Goal: Task Accomplishment & Management: Use online tool/utility

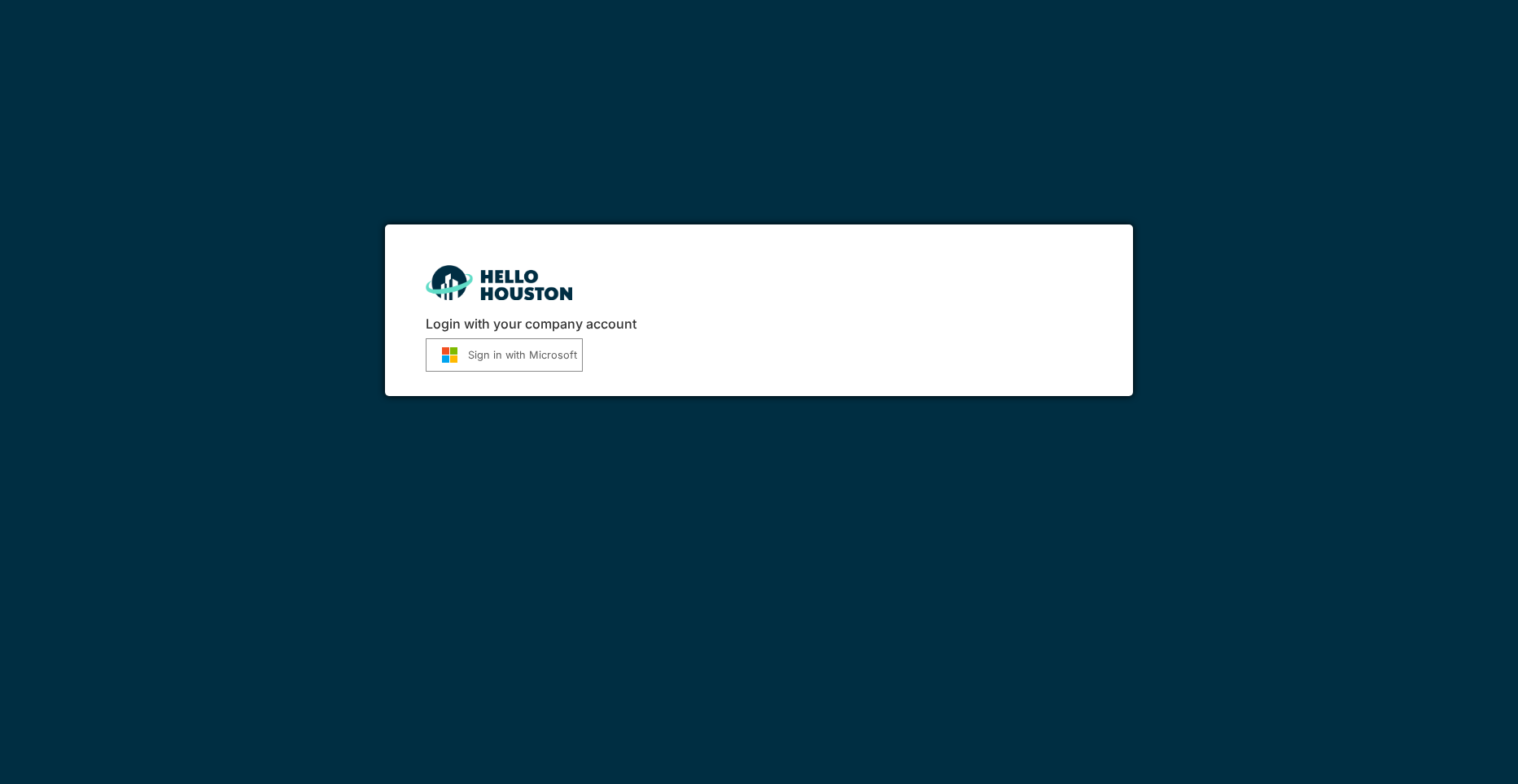
click at [492, 360] on button "Sign in with Microsoft" at bounding box center [504, 355] width 157 height 33
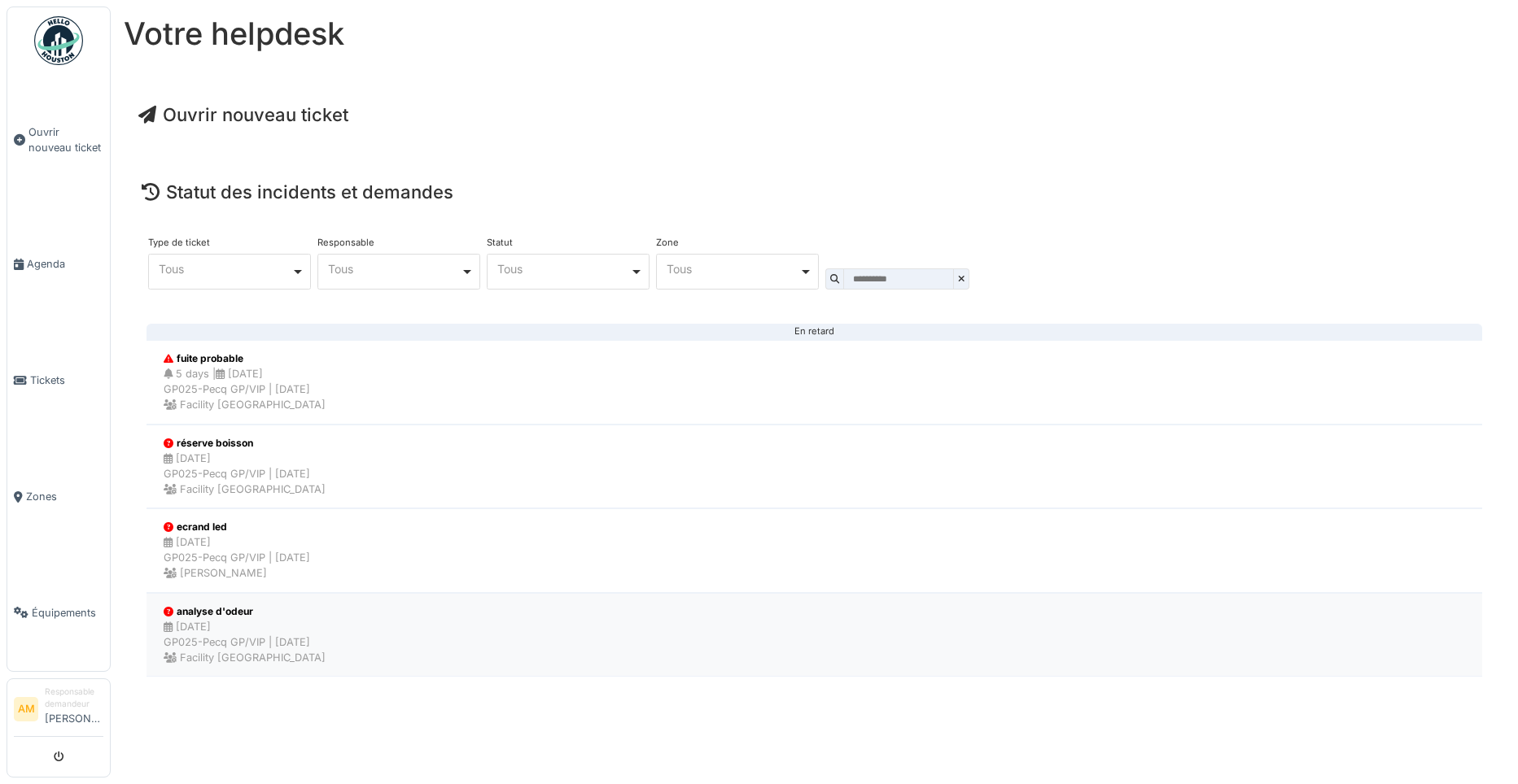
click at [232, 631] on div "14/03/2025 GP025-Pecq GP/VIP | Il y a 206 jour(s) Facility Golden palace" at bounding box center [245, 643] width 162 height 47
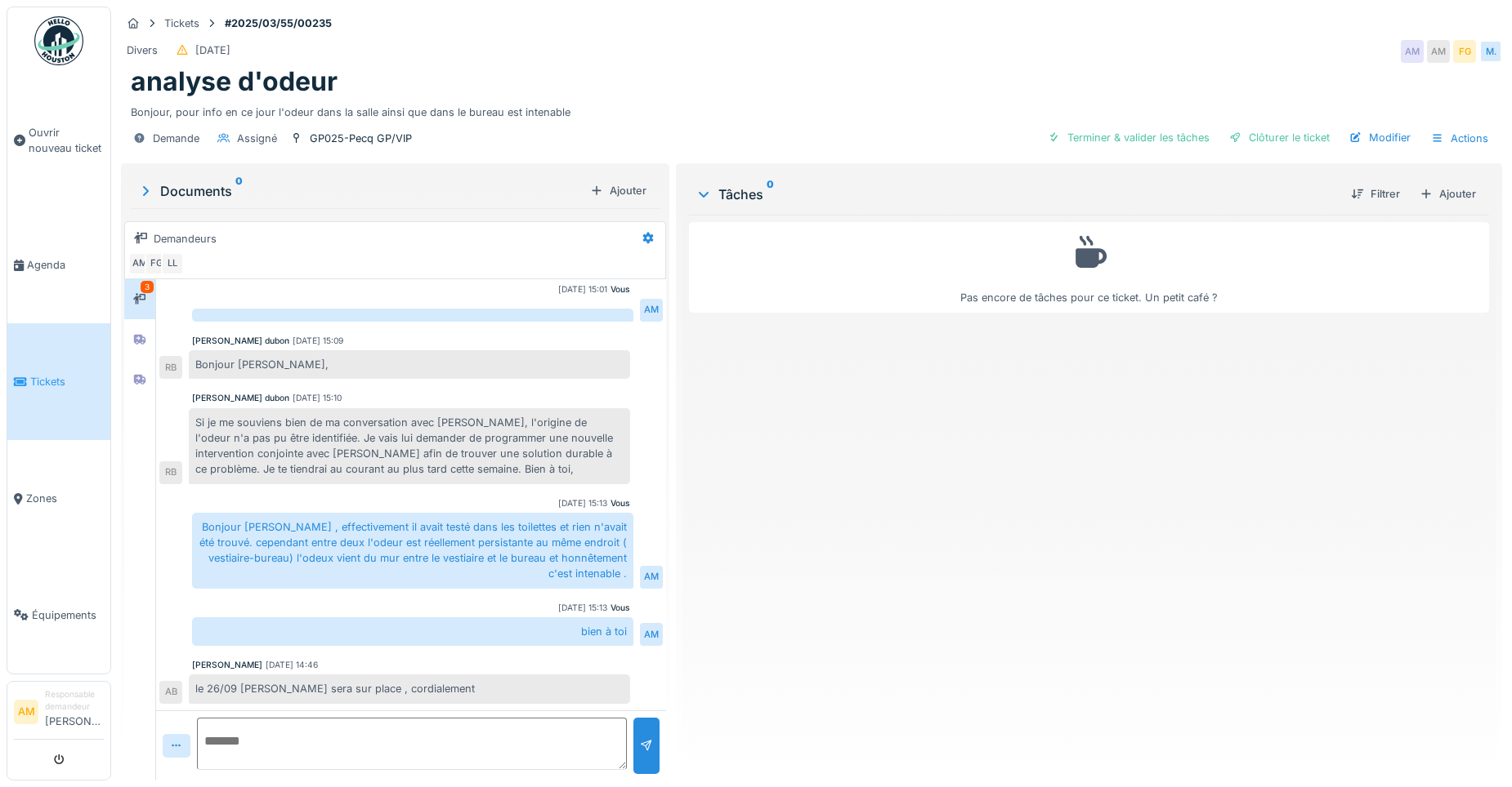
scroll to position [12, 0]
click at [249, 745] on textarea at bounding box center [411, 744] width 429 height 52
type textarea "**********"
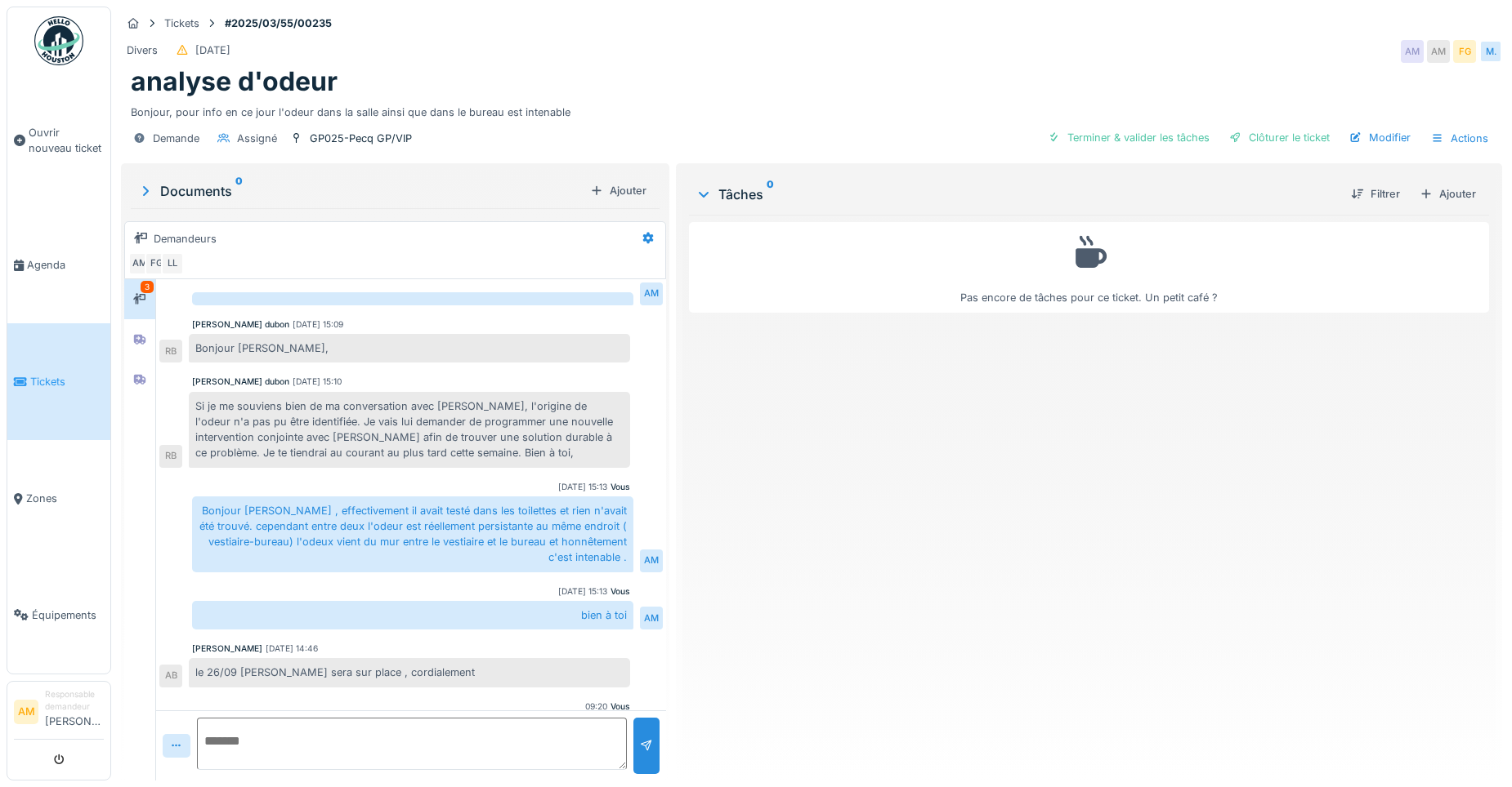
scroll to position [324, 0]
